Goal: Task Accomplishment & Management: Manage account settings

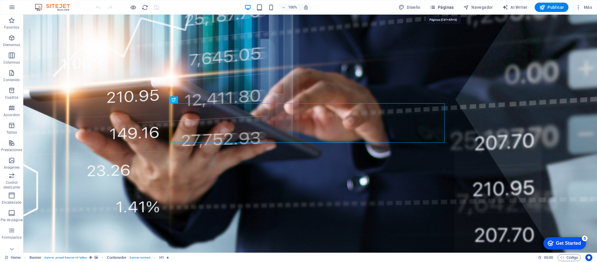
click at [398, 6] on span "Páginas" at bounding box center [442, 7] width 24 height 6
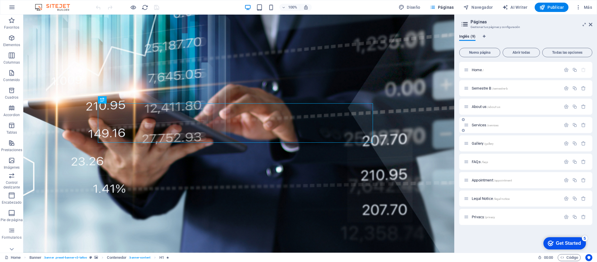
click at [398, 122] on div "Services /services" at bounding box center [512, 124] width 97 height 7
click at [398, 125] on span "Services /services" at bounding box center [485, 125] width 27 height 4
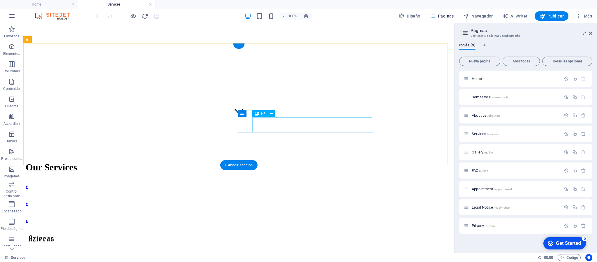
scroll to position [262, 0]
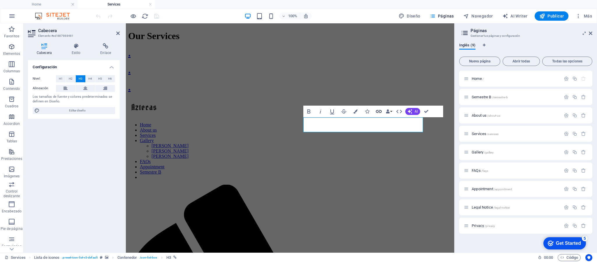
click at [377, 110] on icon "button" at bounding box center [378, 111] width 7 height 7
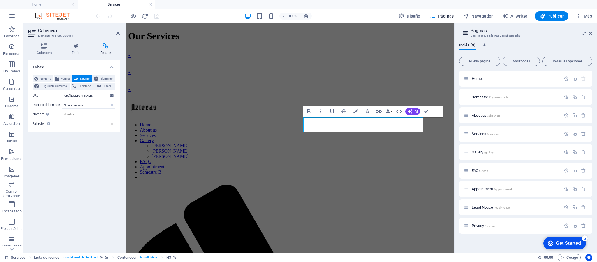
click at [89, 97] on input "[URL][DOMAIN_NAME]" at bounding box center [88, 95] width 53 height 7
paste input "-2"
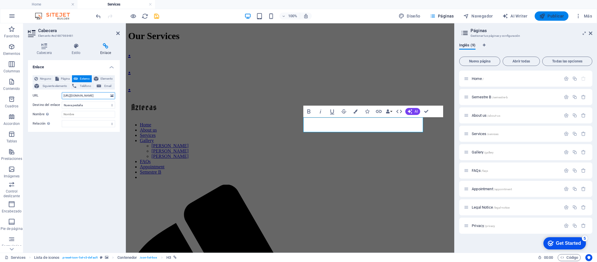
type input "[URL][DOMAIN_NAME]"
click at [398, 16] on span "Publicar" at bounding box center [551, 16] width 25 height 6
